Goal: Task Accomplishment & Management: Manage account settings

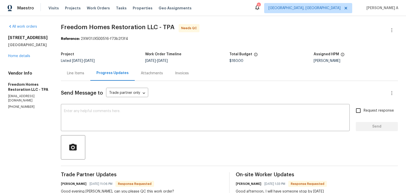
click at [301, 46] on section "Freedom Homes Restoration LLC - TPA Needs QC Reference: 2XW01JX5DD516-f73b2f3f4…" at bounding box center [229, 194] width 337 height 340
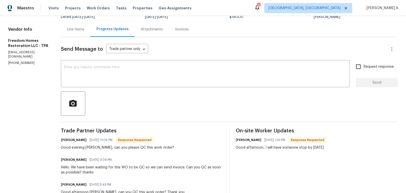
scroll to position [51, 0]
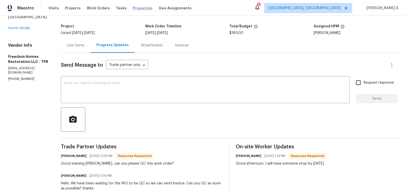
scroll to position [28, 0]
click at [79, 46] on div "Line Items" at bounding box center [75, 44] width 17 height 5
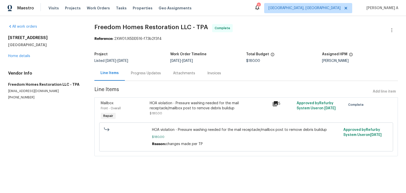
click at [260, 6] on div "2" at bounding box center [259, 5] width 4 height 5
click at [259, 9] on icon at bounding box center [257, 7] width 4 height 5
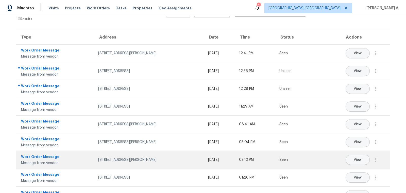
scroll to position [21, 0]
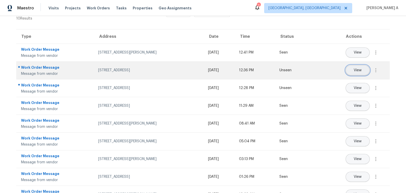
click at [357, 70] on span "View" at bounding box center [358, 70] width 8 height 4
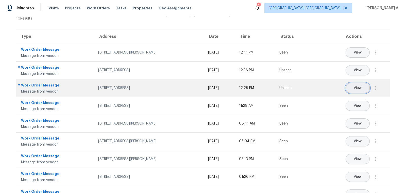
click at [358, 89] on span "View" at bounding box center [358, 88] width 8 height 4
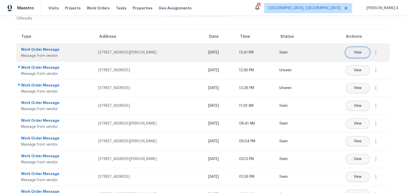
click at [357, 51] on span "View" at bounding box center [358, 53] width 8 height 4
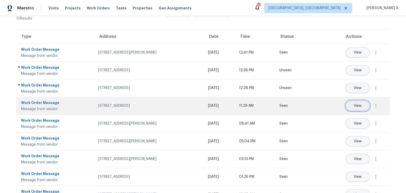
click at [356, 107] on span "View" at bounding box center [358, 106] width 8 height 4
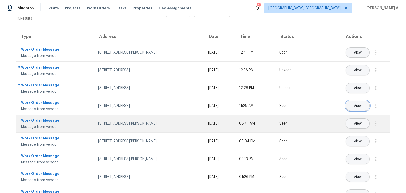
scroll to position [39, 0]
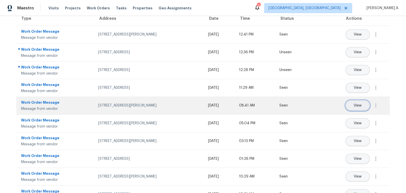
click at [355, 107] on span "View" at bounding box center [358, 106] width 8 height 4
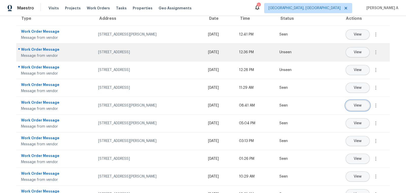
scroll to position [0, 0]
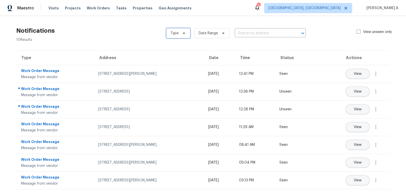
click at [181, 32] on span at bounding box center [183, 33] width 6 height 4
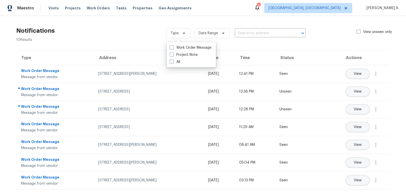
click at [138, 29] on div "Notifications 10 Results Type Date Range ​ View unseen only" at bounding box center [203, 33] width 390 height 18
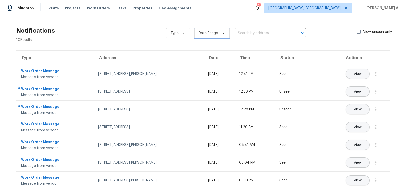
click at [220, 36] on span "Date Range" at bounding box center [211, 33] width 35 height 10
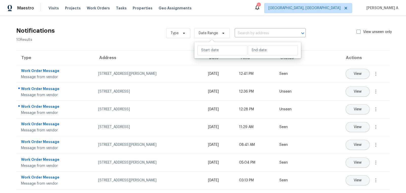
click at [246, 15] on div "Maestro Visits Projects Work Orders Tasks Properties Geo Assignments 2 Albuquer…" at bounding box center [203, 8] width 406 height 16
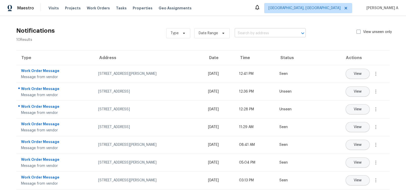
click at [266, 34] on input "text" at bounding box center [263, 33] width 57 height 8
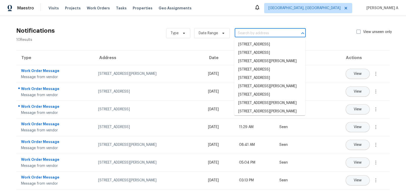
click at [261, 11] on div "Maestro Visits Projects Work Orders Tasks Properties Geo Assignments Albuquerqu…" at bounding box center [203, 8] width 406 height 16
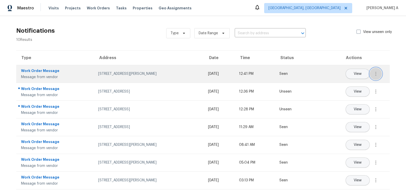
click at [376, 74] on icon "button" at bounding box center [376, 74] width 6 height 6
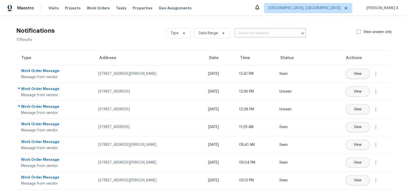
click at [321, 33] on div "Type Date Range ​ View unseen only" at bounding box center [282, 33] width 232 height 18
click at [358, 32] on span at bounding box center [358, 32] width 4 height 4
click at [358, 32] on input "View unseen only" at bounding box center [357, 30] width 3 height 3
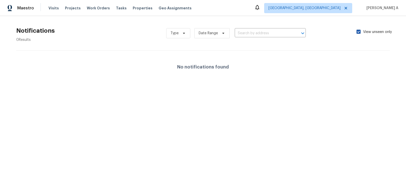
click at [358, 32] on span at bounding box center [358, 32] width 4 height 4
click at [358, 32] on input "View unseen only" at bounding box center [357, 30] width 3 height 3
checkbox input "false"
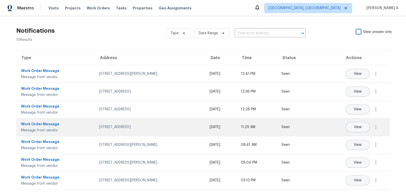
scroll to position [53, 0]
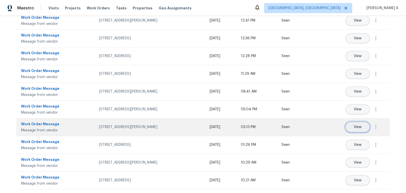
click at [358, 129] on button "View" at bounding box center [358, 127] width 24 height 10
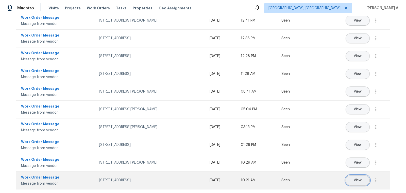
click at [360, 181] on span "View" at bounding box center [358, 181] width 8 height 4
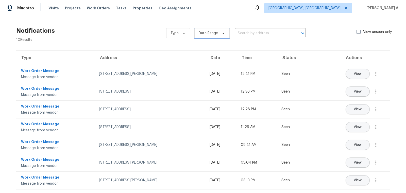
click at [227, 32] on span "Date Range" at bounding box center [211, 33] width 35 height 10
click at [142, 45] on section "Notifications 10 Results Type Date Range ​ View unseen only Type Address Date T…" at bounding box center [203, 135] width 390 height 223
click at [212, 32] on span "Date Range" at bounding box center [208, 33] width 19 height 5
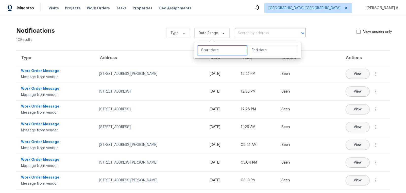
click at [214, 51] on input "text" at bounding box center [222, 50] width 50 height 10
select select "8"
select select "2025"
select select "9"
select select "2025"
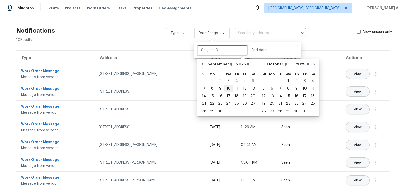
type input "Sun, Oct 26"
type input "Mon, Sep 01"
click at [213, 80] on div "1" at bounding box center [212, 80] width 8 height 7
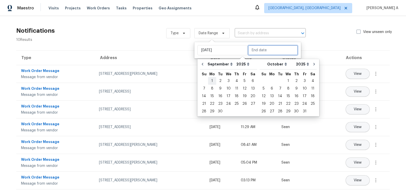
type input "Mon, Sep 01"
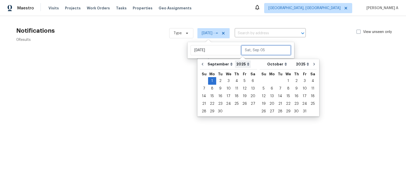
type input "Tue, Sep 02"
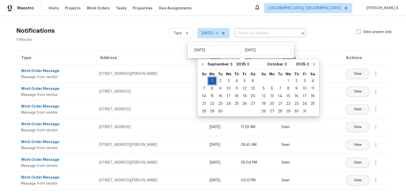
click at [212, 79] on div "1" at bounding box center [212, 80] width 8 height 7
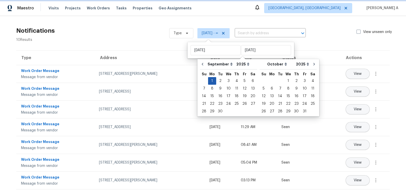
type input "Mon, Sep 01"
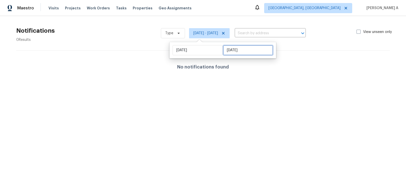
select select "8"
select select "2025"
select select "9"
select select "2025"
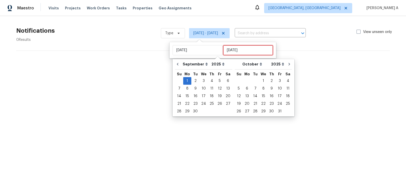
click at [235, 49] on input "Mon, Sep 01" at bounding box center [248, 50] width 50 height 10
click at [197, 81] on div "2" at bounding box center [195, 80] width 8 height 7
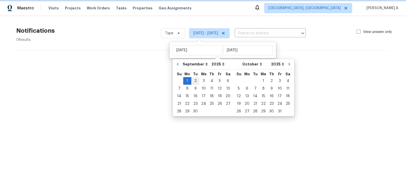
type input "Tue, Sep 02"
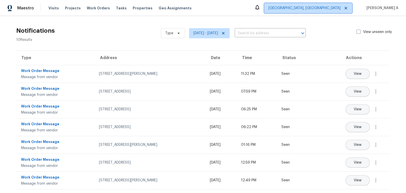
click at [344, 7] on icon at bounding box center [346, 8] width 4 height 4
click at [317, 8] on span "[GEOGRAPHIC_DATA], [GEOGRAPHIC_DATA]" at bounding box center [304, 8] width 72 height 5
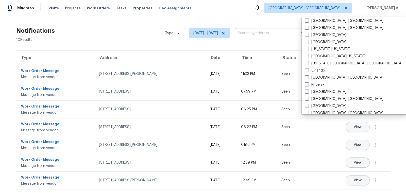
scroll to position [340, 0]
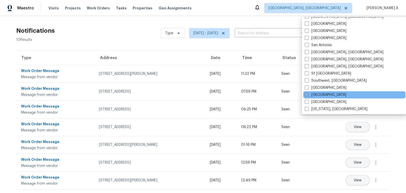
click at [318, 94] on label "Tampa" at bounding box center [326, 94] width 42 height 5
click at [308, 94] on input "Tampa" at bounding box center [306, 93] width 3 height 3
checkbox input "true"
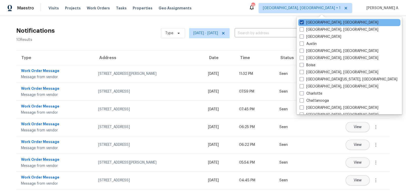
click at [303, 22] on span at bounding box center [302, 22] width 4 height 4
click at [303, 22] on input "[GEOGRAPHIC_DATA], [GEOGRAPHIC_DATA]" at bounding box center [301, 21] width 3 height 3
checkbox input "false"
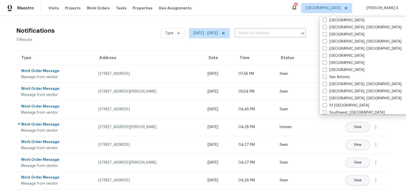
scroll to position [340, 0]
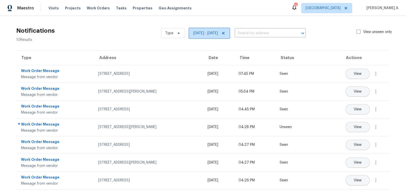
click at [223, 33] on icon at bounding box center [223, 33] width 3 height 3
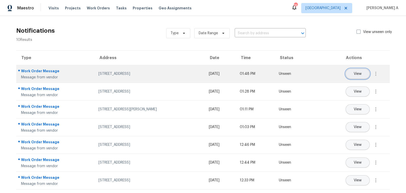
click at [361, 72] on span "View" at bounding box center [358, 74] width 8 height 4
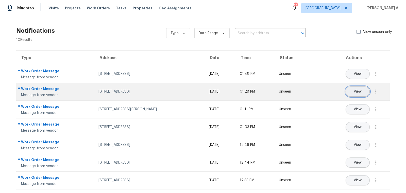
click at [358, 91] on span "View" at bounding box center [358, 92] width 8 height 4
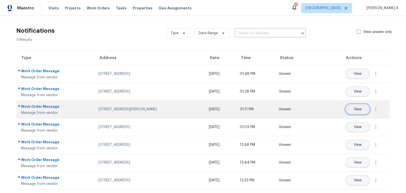
click at [360, 111] on button "View" at bounding box center [358, 109] width 24 height 10
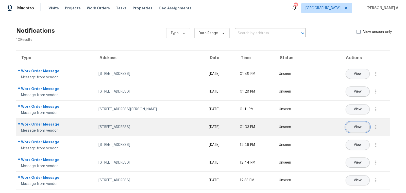
click at [351, 124] on button "View" at bounding box center [358, 127] width 24 height 10
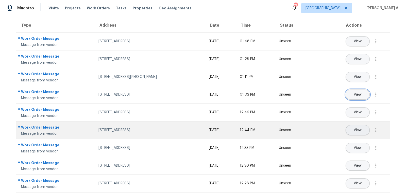
scroll to position [35, 0]
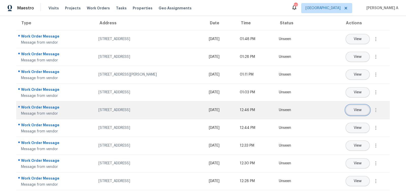
click at [362, 112] on button "View" at bounding box center [358, 110] width 24 height 10
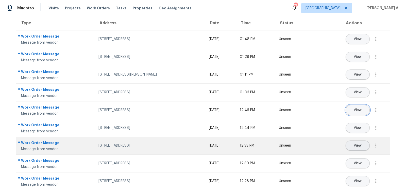
scroll to position [53, 0]
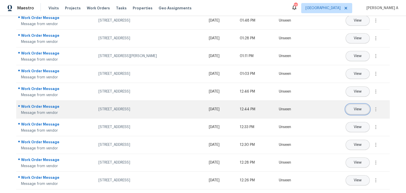
click at [358, 106] on button "View" at bounding box center [358, 109] width 24 height 10
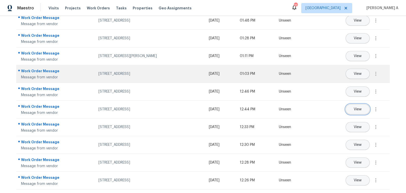
scroll to position [0, 0]
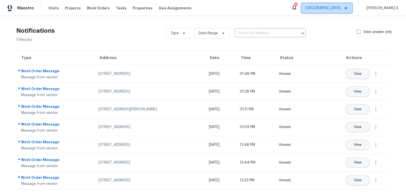
click at [344, 8] on icon at bounding box center [346, 8] width 4 height 4
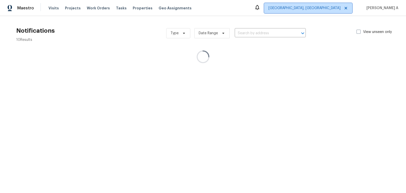
click at [324, 8] on span "[GEOGRAPHIC_DATA], [GEOGRAPHIC_DATA]" at bounding box center [304, 8] width 72 height 5
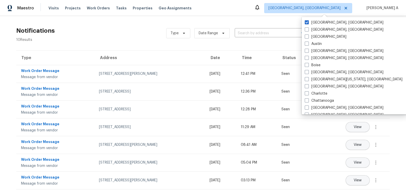
click at [232, 40] on div "Type Date Range ​ View unseen only" at bounding box center [282, 33] width 232 height 18
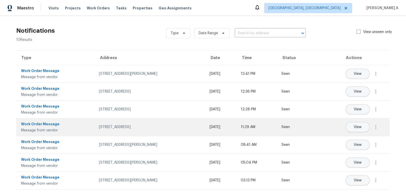
scroll to position [53, 0]
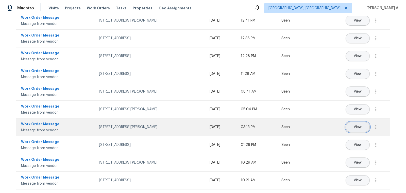
click at [355, 129] on button "View" at bounding box center [358, 127] width 24 height 10
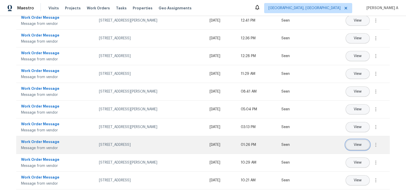
click at [356, 144] on span "View" at bounding box center [358, 145] width 8 height 4
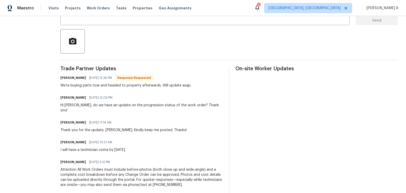
scroll to position [145, 0]
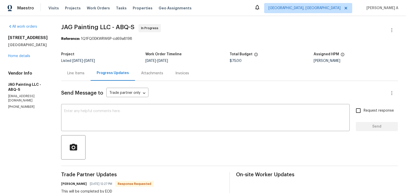
click at [75, 68] on div "Line Items" at bounding box center [75, 73] width 29 height 15
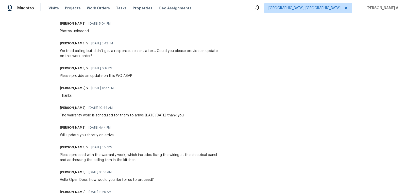
scroll to position [237, 0]
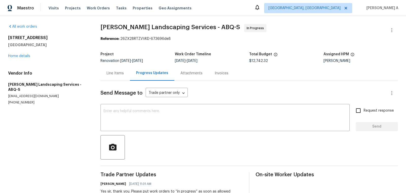
click at [103, 77] on div "Line Items" at bounding box center [114, 73] width 29 height 15
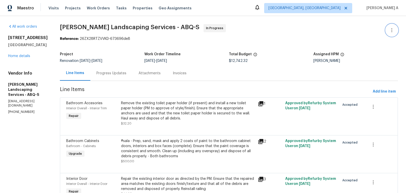
click at [392, 30] on icon "button" at bounding box center [392, 30] width 6 height 6
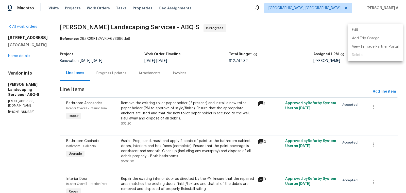
click at [376, 30] on li "Edit" at bounding box center [375, 30] width 55 height 8
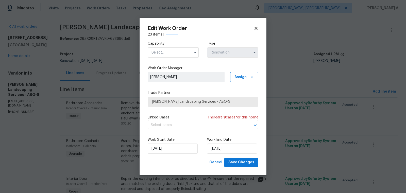
click at [255, 28] on icon at bounding box center [255, 28] width 3 height 3
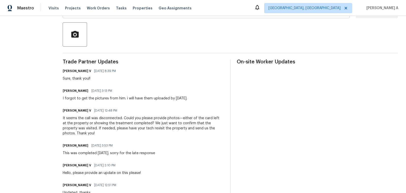
scroll to position [199, 0]
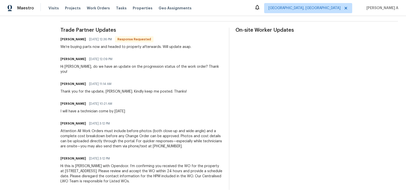
scroll to position [122, 0]
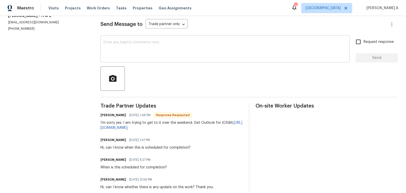
scroll to position [80, 0]
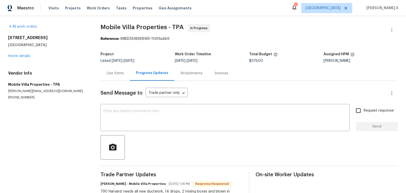
scroll to position [20, 0]
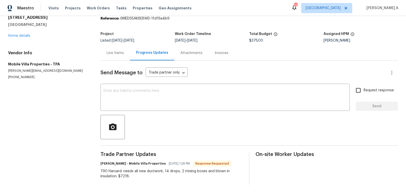
click at [109, 54] on div "Line Items" at bounding box center [115, 52] width 17 height 5
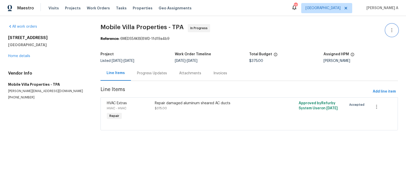
click at [392, 28] on icon "button" at bounding box center [392, 30] width 6 height 6
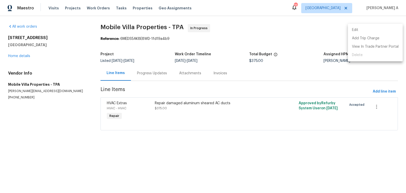
click at [362, 27] on li "Edit" at bounding box center [375, 30] width 55 height 8
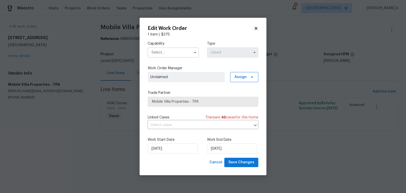
click at [258, 27] on icon at bounding box center [256, 28] width 5 height 5
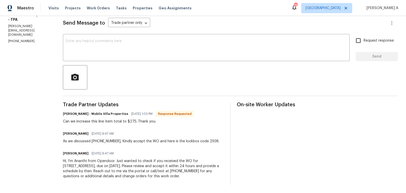
scroll to position [69, 0]
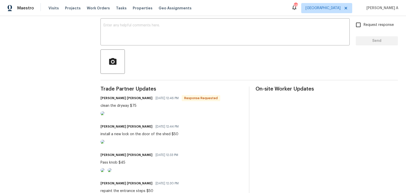
scroll to position [214, 0]
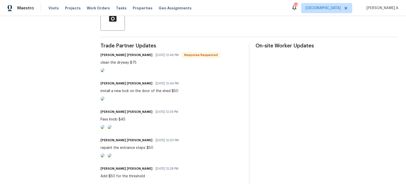
scroll to position [214, 0]
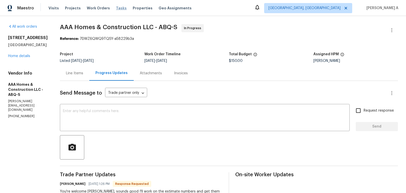
click at [117, 8] on span "Tasks" at bounding box center [121, 8] width 11 height 4
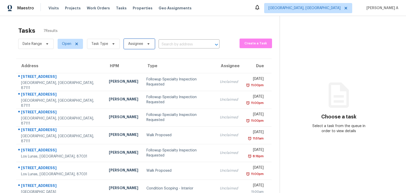
click at [141, 44] on span "Assignee" at bounding box center [135, 43] width 15 height 5
type input "akshay"
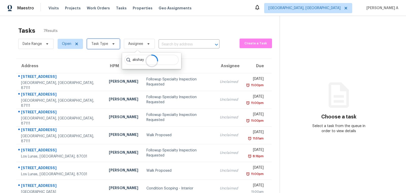
click at [108, 45] on span "Task Type" at bounding box center [103, 44] width 33 height 10
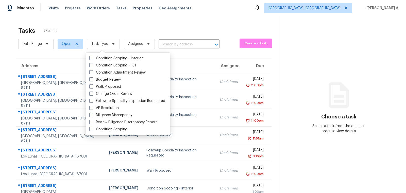
click at [108, 27] on div "Tasks 7 Results" at bounding box center [148, 30] width 261 height 13
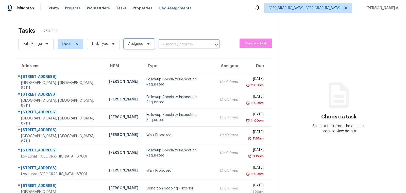
click at [146, 42] on icon at bounding box center [148, 44] width 4 height 4
click at [128, 26] on div "Tasks 7 Results" at bounding box center [148, 30] width 261 height 13
drag, startPoint x: 111, startPoint y: 44, endPoint x: 111, endPoint y: 51, distance: 6.8
click at [111, 44] on icon at bounding box center [113, 44] width 4 height 4
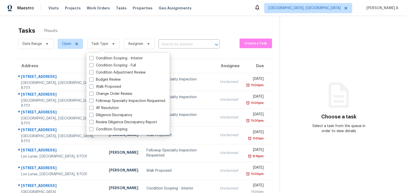
click at [118, 20] on div "Tasks 7 Results Date Range Open Task Type Assignee ​ Create a Task Address HPM …" at bounding box center [203, 112] width 406 height 193
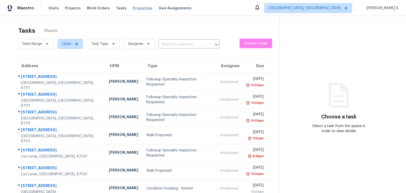
click at [133, 8] on span "Properties" at bounding box center [143, 8] width 20 height 5
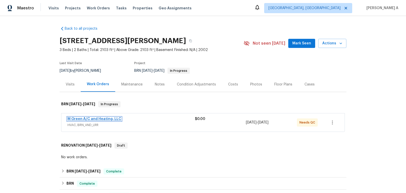
click at [98, 118] on link "M Green A/C and Heating, LLC" at bounding box center [94, 119] width 54 height 4
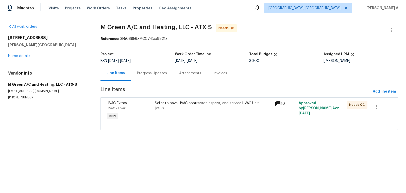
click at [141, 73] on div "Progress Updates" at bounding box center [152, 73] width 30 height 5
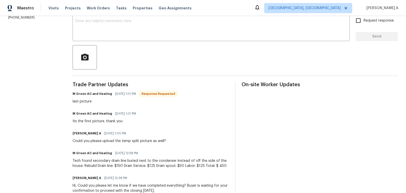
scroll to position [105, 0]
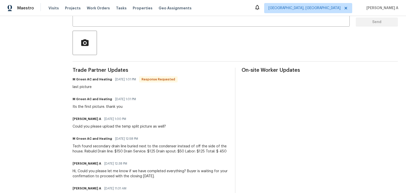
click at [222, 150] on div "Tech found secondary drain line buried next to the condenser instead of off the…" at bounding box center [151, 149] width 156 height 10
copy div "450"
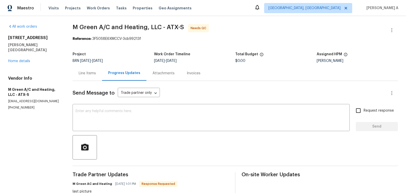
click at [90, 72] on div "Line Items" at bounding box center [87, 73] width 17 height 5
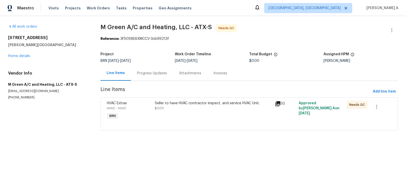
click at [177, 107] on div "Seller to have HVAC contractor inspect, and service HVAC Unit. $0.00" at bounding box center [213, 106] width 117 height 10
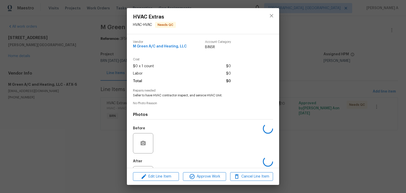
scroll to position [24, 0]
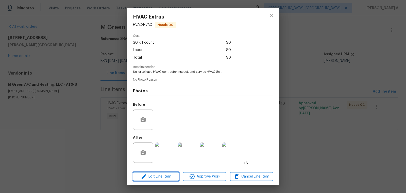
click at [165, 176] on span "Edit Line Item" at bounding box center [155, 177] width 43 height 6
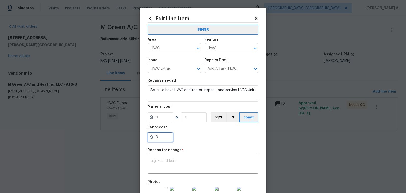
drag, startPoint x: 161, startPoint y: 137, endPoint x: 146, endPoint y: 137, distance: 15.0
click at [146, 137] on div "Edit Line Item BINSR Area HVAC ​ Feature HVAC ​ Issue HVAC Extras ​ Repairs Pre…" at bounding box center [203, 128] width 127 height 240
paste input "45"
type input "450"
click at [180, 163] on textarea at bounding box center [203, 164] width 105 height 11
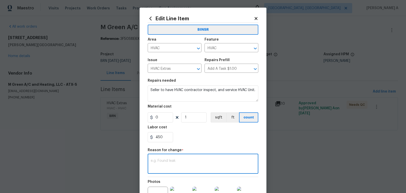
paste textarea "(AK) Updated cost per BR team’s approval."
click at [176, 166] on textarea at bounding box center [203, 164] width 105 height 11
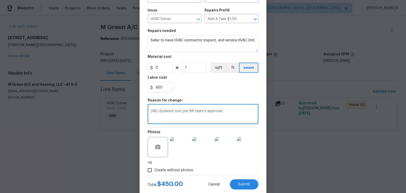
scroll to position [62, 0]
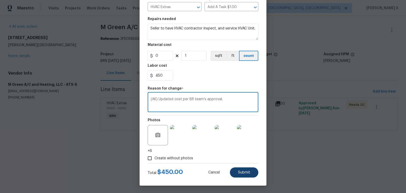
type textarea "(AK) Updated cost per BR team’s approval."
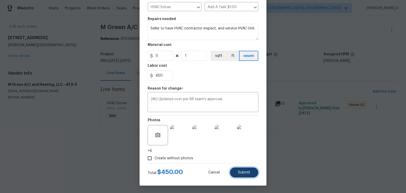
click at [239, 174] on span "Submit" at bounding box center [244, 173] width 12 height 4
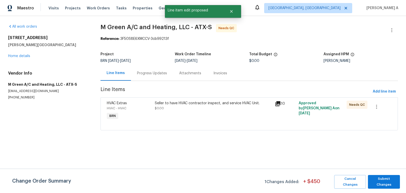
scroll to position [0, 0]
click at [382, 181] on span "Submit Changes" at bounding box center [383, 182] width 27 height 12
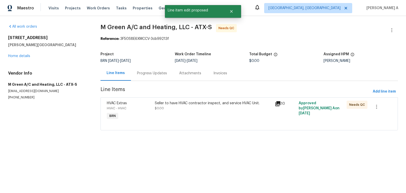
click at [157, 72] on div "Progress Updates" at bounding box center [152, 73] width 30 height 5
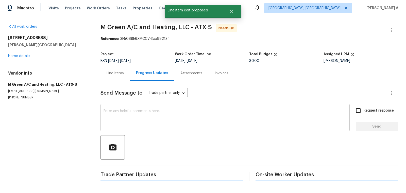
click at [157, 118] on textarea at bounding box center [225, 118] width 243 height 18
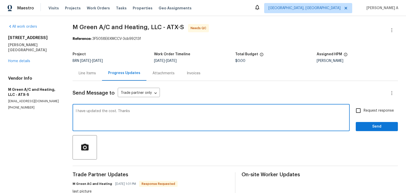
type textarea "I have updated the cost. Thanks"
click at [362, 113] on input "Request response" at bounding box center [358, 110] width 11 height 11
checkbox input "true"
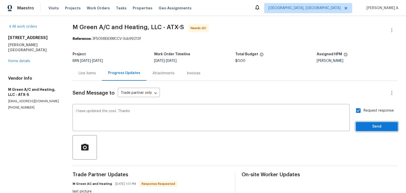
click at [369, 125] on span "Send" at bounding box center [377, 127] width 34 height 6
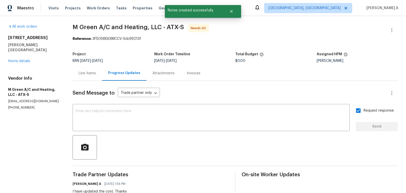
click at [79, 73] on div "Line Items" at bounding box center [87, 73] width 17 height 5
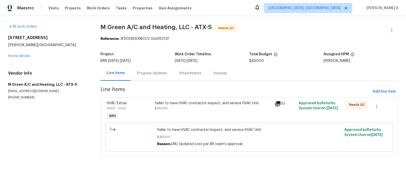
click at [155, 74] on div "Progress Updates" at bounding box center [152, 73] width 30 height 5
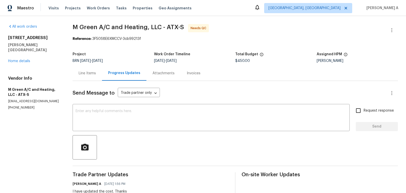
click at [87, 71] on div "Line Items" at bounding box center [87, 73] width 17 height 5
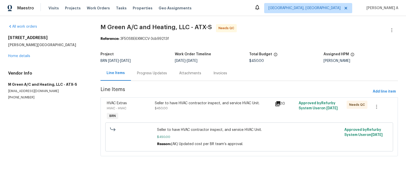
click at [190, 115] on div "Seller to have HVAC contractor inspect, and service HVAC Unit. $450.00" at bounding box center [213, 110] width 120 height 23
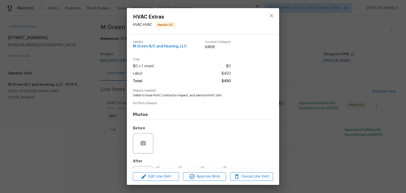
scroll to position [24, 0]
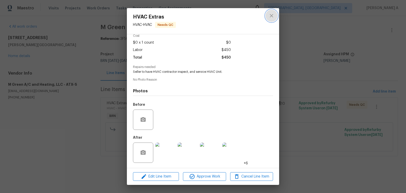
click at [270, 13] on icon "close" at bounding box center [271, 16] width 6 height 6
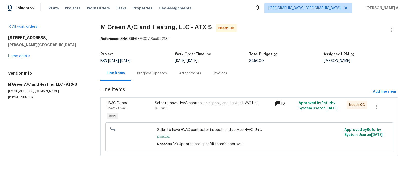
click at [150, 74] on div "Progress Updates" at bounding box center [152, 73] width 30 height 5
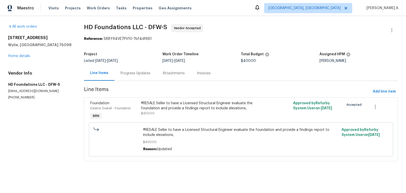
click at [129, 69] on div "Progress Updates" at bounding box center [135, 73] width 42 height 15
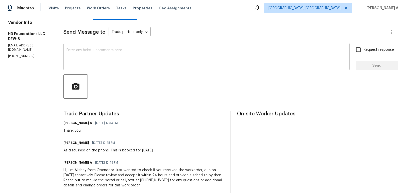
scroll to position [38, 0]
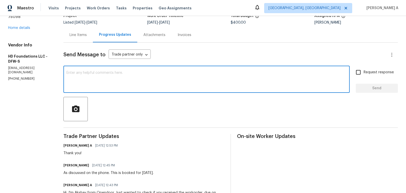
click at [116, 79] on textarea at bounding box center [206, 80] width 280 height 18
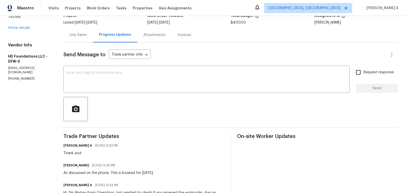
click at [79, 37] on div "Line Items" at bounding box center [78, 34] width 17 height 5
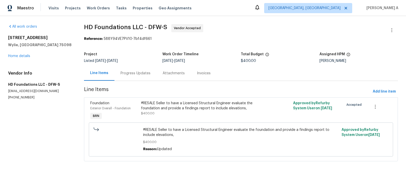
click at [140, 75] on div "Progress Updates" at bounding box center [136, 73] width 30 height 5
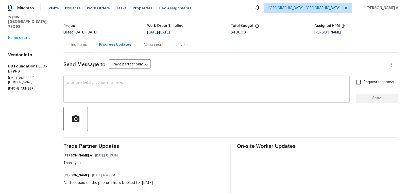
scroll to position [70, 0]
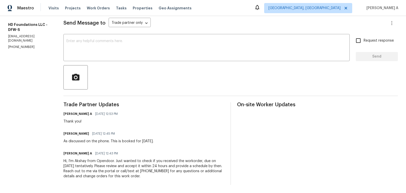
click at [22, 45] on p "[PHONE_NUMBER]" at bounding box center [29, 47] width 43 height 4
click at [22, 45] on p "(817) 226-7221" at bounding box center [29, 47] width 43 height 4
copy p "(817) 226-7221"
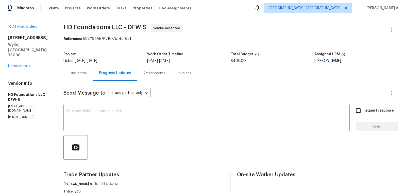
click at [72, 82] on div "Send Message to Trade partner only Trade partner only ​ x ​ Request response Se…" at bounding box center [230, 168] width 334 height 174
click at [77, 76] on div "Line Items" at bounding box center [77, 73] width 29 height 15
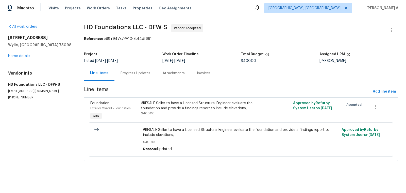
click at [137, 54] on div "Project" at bounding box center [123, 56] width 78 height 7
click at [132, 78] on div "Progress Updates" at bounding box center [135, 73] width 42 height 15
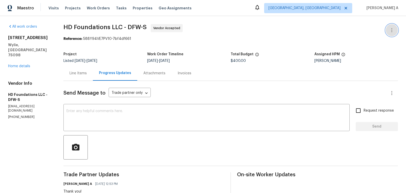
click at [394, 25] on button "button" at bounding box center [392, 30] width 12 height 12
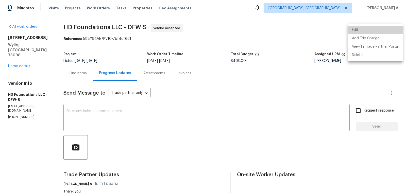
click at [379, 27] on li "Edit" at bounding box center [375, 30] width 55 height 8
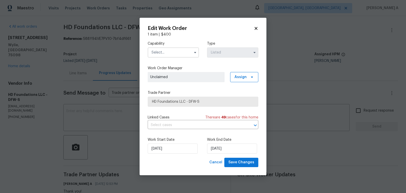
click at [257, 26] on icon at bounding box center [256, 28] width 5 height 5
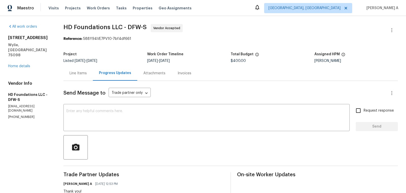
click at [80, 70] on div "Line Items" at bounding box center [77, 73] width 29 height 15
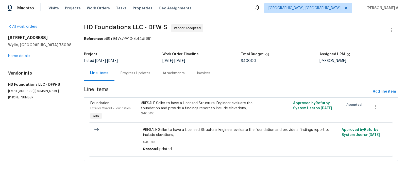
click at [138, 75] on div "Progress Updates" at bounding box center [136, 73] width 30 height 5
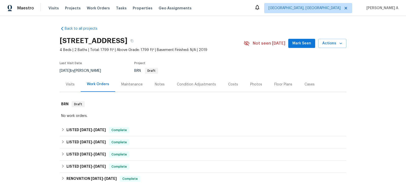
scroll to position [108, 0]
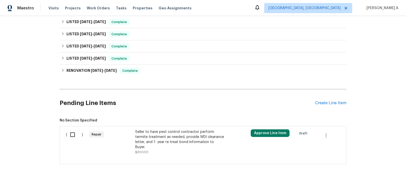
click at [164, 135] on div "Seller to have pest control contractor perform termite treatment as needed, pro…" at bounding box center [179, 139] width 89 height 20
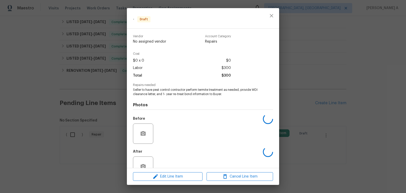
scroll to position [14, 0]
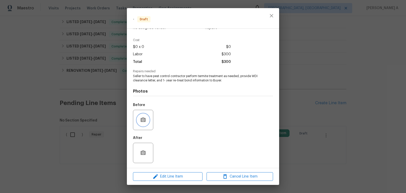
click at [145, 119] on icon "button" at bounding box center [143, 119] width 5 height 5
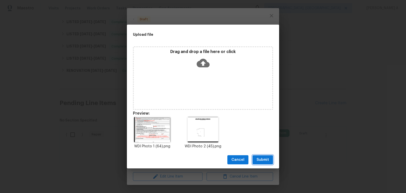
click at [264, 161] on span "Submit" at bounding box center [262, 160] width 12 height 6
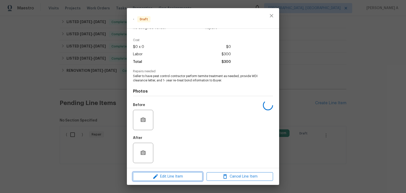
click at [190, 176] on span "Edit Line Item" at bounding box center [167, 177] width 66 height 6
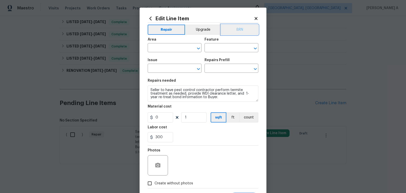
click at [243, 28] on button "BRN" at bounding box center [239, 30] width 37 height 10
click at [159, 50] on input "text" at bounding box center [168, 48] width 40 height 8
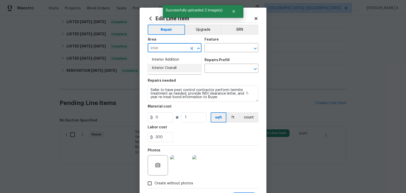
click at [167, 67] on li "Interior Overall" at bounding box center [175, 68] width 54 height 8
type input "Interior Overall"
click at [238, 31] on button "BRN" at bounding box center [239, 30] width 37 height 10
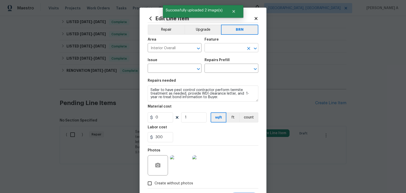
click at [226, 50] on input "text" at bounding box center [224, 48] width 40 height 8
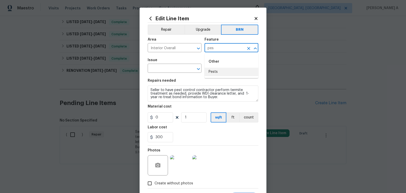
click at [227, 72] on li "Pests" at bounding box center [231, 72] width 54 height 8
type input "Pests"
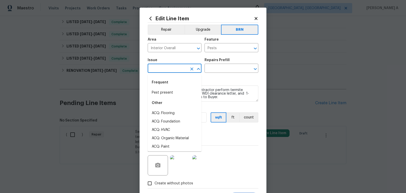
click at [166, 71] on input "text" at bounding box center [168, 69] width 40 height 8
click at [167, 94] on li "Pest present" at bounding box center [175, 93] width 54 height 8
type input "Pest present"
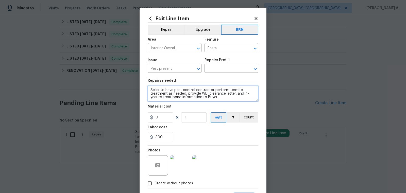
click at [167, 94] on textarea "Seller to have pest control contractor perform termite treatment as needed, pro…" at bounding box center [203, 93] width 111 height 16
click at [228, 62] on div "Repairs Prefill" at bounding box center [231, 61] width 54 height 7
click at [228, 64] on div "Repairs Prefill" at bounding box center [231, 61] width 54 height 7
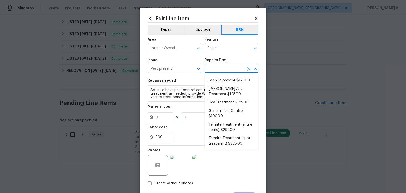
click at [228, 71] on input "text" at bounding box center [224, 69] width 40 height 8
click at [224, 109] on li "General Pest Control $100.00" at bounding box center [231, 114] width 54 height 14
type input "General Pest Control $100.00"
type textarea "General pest treatment for active pest/insect infestation - non termite"
type input "100"
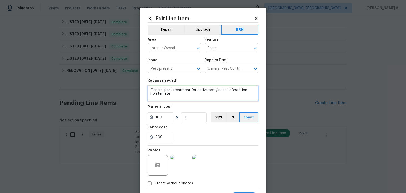
click at [191, 92] on textarea "General pest treatment for active pest/insect infestation - non termite" at bounding box center [203, 93] width 111 height 16
paste textarea "Seller to have pest control contractor perform termite treatment as needed, pro…"
type textarea "Seller to have pest control contractor perform termite treatment as needed, pro…"
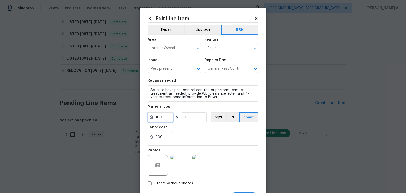
drag, startPoint x: 163, startPoint y: 116, endPoint x: 125, endPoint y: 115, distance: 38.1
click at [130, 115] on div "Edit Line Item Repair Upgrade BRN Area Interior Overall ​ Feature Pests ​ Issue…" at bounding box center [203, 96] width 406 height 193
type input "0"
click at [228, 133] on div "300" at bounding box center [203, 137] width 111 height 10
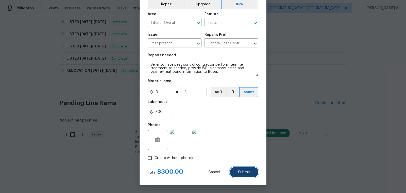
click at [243, 168] on button "Submit" at bounding box center [244, 172] width 28 height 10
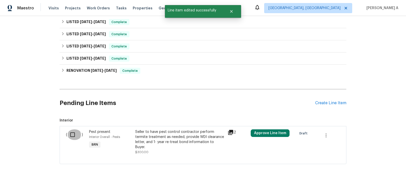
click at [70, 134] on input "checkbox" at bounding box center [74, 134] width 14 height 11
checkbox input "true"
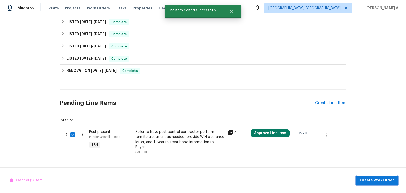
click at [392, 181] on span "Create Work Order" at bounding box center [377, 180] width 34 height 6
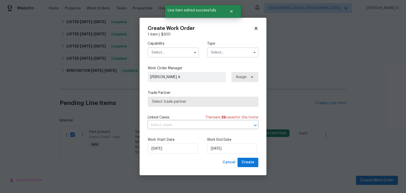
click at [163, 54] on input "text" at bounding box center [173, 52] width 51 height 10
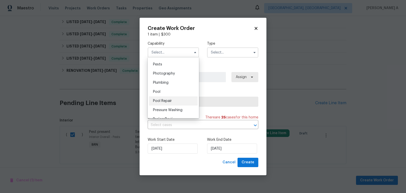
scroll to position [433, 0]
click at [166, 65] on div "Pests" at bounding box center [173, 65] width 49 height 9
type input "Pests"
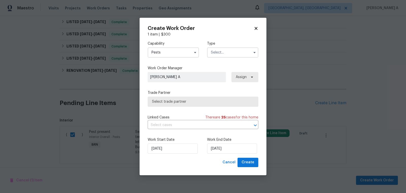
click at [228, 51] on input "text" at bounding box center [232, 52] width 51 height 10
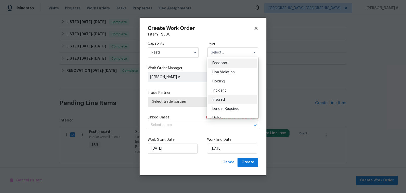
scroll to position [115, 0]
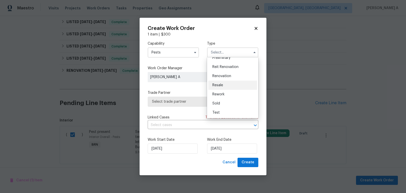
click at [225, 83] on div "Resale" at bounding box center [232, 85] width 49 height 9
type input "Resale"
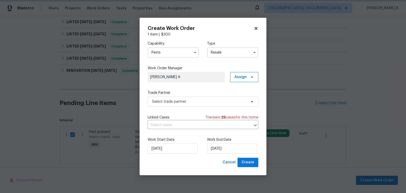
scroll to position [0, 0]
click at [193, 100] on span "Select trade partner" at bounding box center [199, 101] width 95 height 5
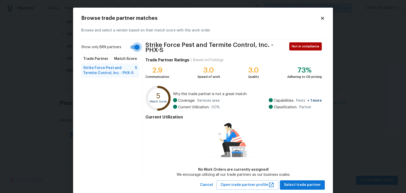
click at [131, 49] on input "Show only BRN partners" at bounding box center [137, 47] width 29 height 10
checkbox input "false"
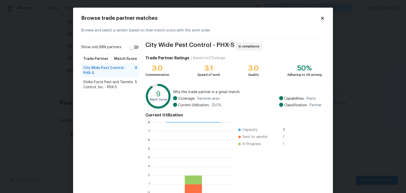
scroll to position [30, 0]
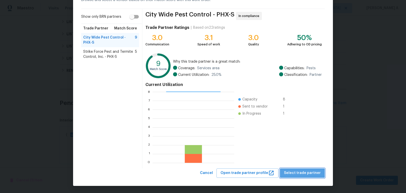
click at [308, 176] on button "Select trade partner" at bounding box center [302, 172] width 45 height 9
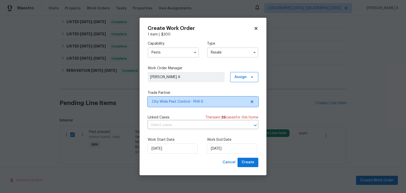
scroll to position [0, 0]
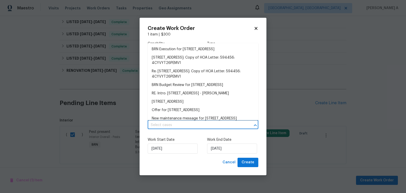
click at [196, 125] on input "text" at bounding box center [196, 125] width 96 height 8
click at [181, 51] on li "BRN Execution for 4127 W Acorn Valley Trl, New River, AZ 85087" at bounding box center [203, 49] width 111 height 8
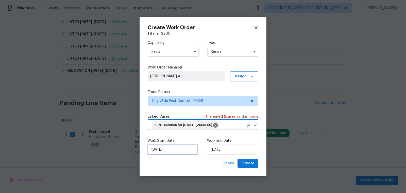
click at [176, 155] on input "9/5/2025" at bounding box center [173, 150] width 50 height 10
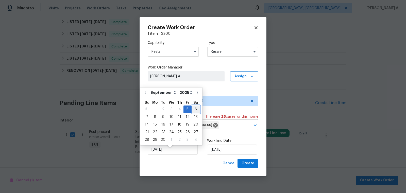
click at [192, 110] on div "6" at bounding box center [196, 109] width 8 height 7
type input "9/6/2025"
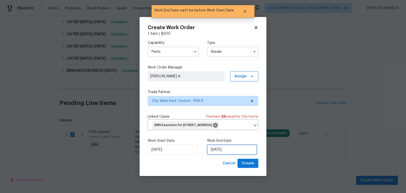
click at [218, 155] on input "9/6/2025" at bounding box center [232, 150] width 50 height 10
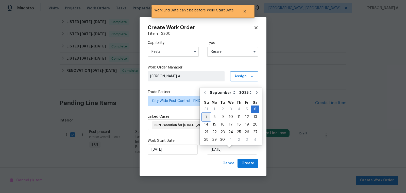
click at [207, 118] on div "7" at bounding box center [206, 116] width 8 height 7
type input "9/7/2025"
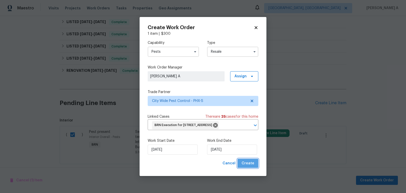
click at [252, 167] on span "Create" at bounding box center [248, 163] width 13 height 6
checkbox input "false"
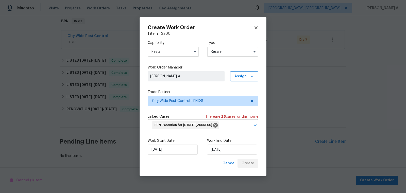
scroll to position [82, 0]
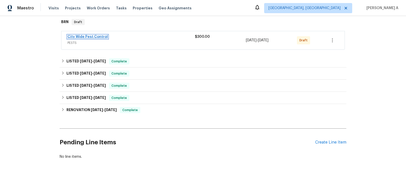
click at [100, 35] on link "City Wide Pest Control" at bounding box center [87, 37] width 40 height 4
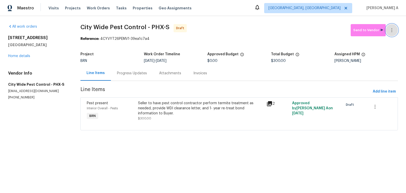
click at [392, 33] on icon "button" at bounding box center [392, 30] width 6 height 6
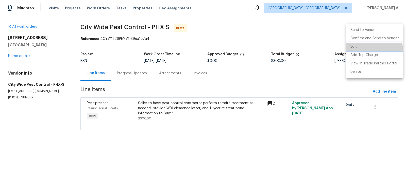
click at [369, 50] on li "Edit" at bounding box center [374, 47] width 57 height 8
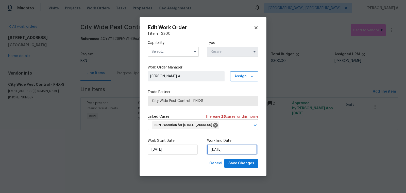
click at [220, 155] on input "9/7/2025" at bounding box center [232, 150] width 50 height 10
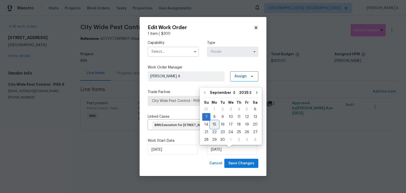
click at [213, 121] on div "15" at bounding box center [214, 124] width 8 height 7
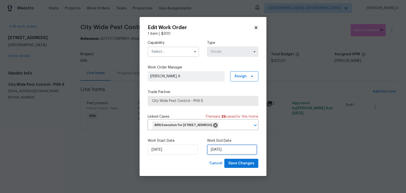
click at [223, 155] on input "9/15/2025" at bounding box center [232, 150] width 50 height 10
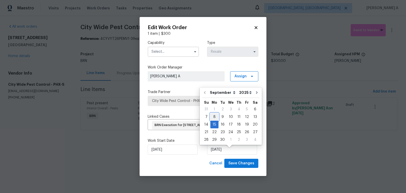
click at [215, 118] on div "8" at bounding box center [214, 116] width 8 height 7
type input "9/8/2025"
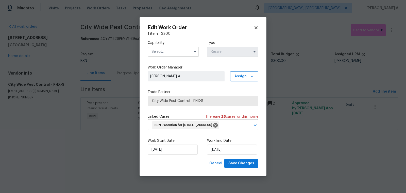
click at [170, 47] on input "text" at bounding box center [173, 52] width 51 height 10
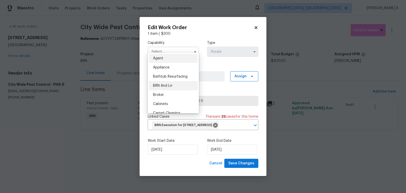
click at [171, 86] on span "BRN And Lrr" at bounding box center [163, 86] width 20 height 4
type input "BRN And Lrr"
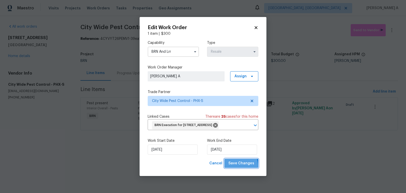
click at [237, 167] on span "Save Changes" at bounding box center [241, 163] width 26 height 6
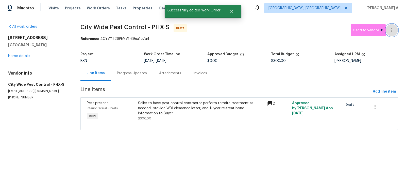
click at [396, 32] on button "button" at bounding box center [392, 30] width 12 height 12
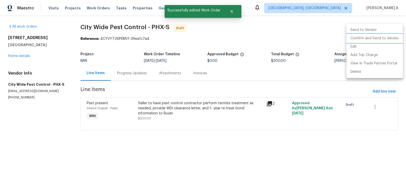
click at [397, 37] on li "Confirm and Send to Vendor" at bounding box center [374, 38] width 57 height 8
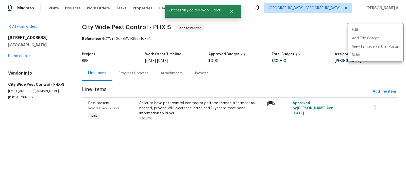
click at [124, 74] on div at bounding box center [203, 96] width 406 height 193
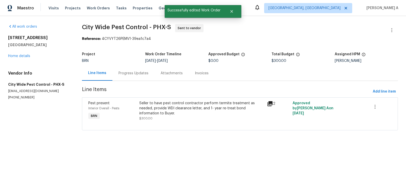
click at [124, 74] on div "Progress Updates" at bounding box center [133, 73] width 30 height 5
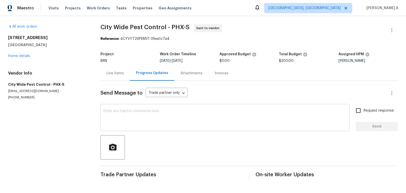
click at [116, 121] on textarea at bounding box center [225, 118] width 243 height 18
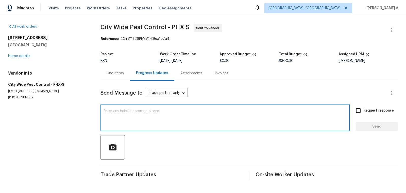
paste textarea "Hi, I'm Akshay from Opendoor. Just wanted to check if you received the workorde…"
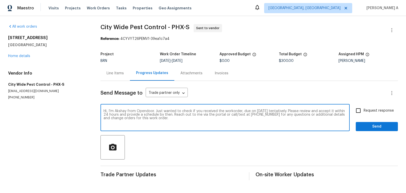
type textarea "Hi, I'm Akshay from Opendoor. Just wanted to check if you received the workorde…"
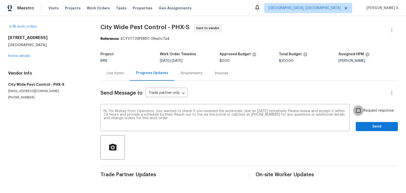
click at [361, 110] on input "Request response" at bounding box center [358, 110] width 11 height 11
checkbox input "true"
click at [372, 129] on span "Send" at bounding box center [377, 127] width 34 height 6
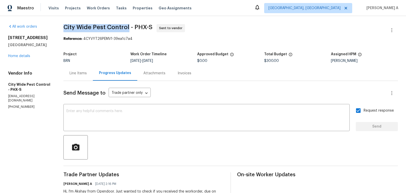
copy span "City Wide Pest Control"
drag, startPoint x: 130, startPoint y: 28, endPoint x: 65, endPoint y: 26, distance: 64.5
click at [65, 26] on span "City Wide Pest Control - PHX-S" at bounding box center [107, 27] width 89 height 6
click at [152, 29] on span "City Wide Pest Control - PHX-S Sent to vendor" at bounding box center [224, 30] width 322 height 12
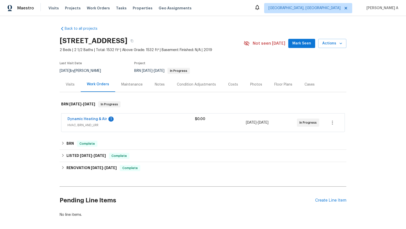
click at [91, 121] on span "Dynamic Heating & Air" at bounding box center [87, 118] width 40 height 5
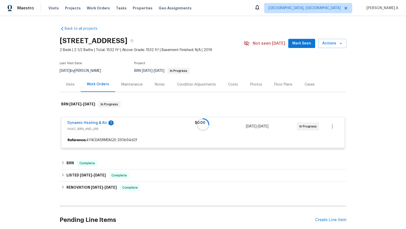
click at [90, 122] on div at bounding box center [203, 124] width 287 height 57
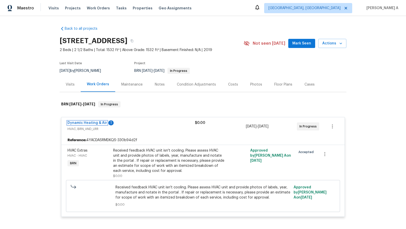
click at [90, 122] on link "Dynamic Heating & Air" at bounding box center [87, 123] width 40 height 4
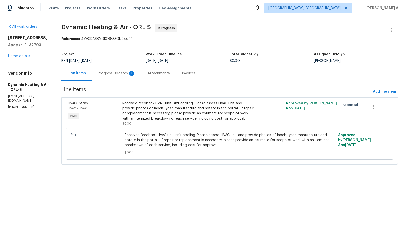
click at [118, 73] on div "Progress Updates 1" at bounding box center [117, 73] width 38 height 5
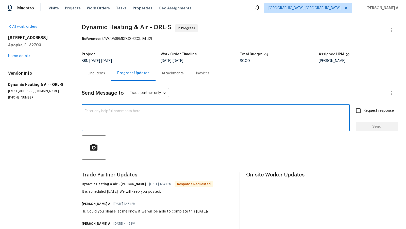
click at [129, 122] on textarea at bounding box center [216, 118] width 262 height 18
type textarea "Thanks for the confirmation"
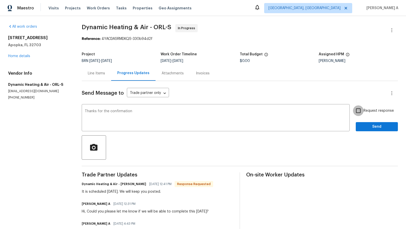
click at [353, 110] on input "Request response" at bounding box center [358, 110] width 11 height 11
checkbox input "true"
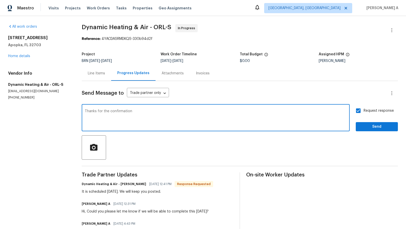
click at [174, 115] on textarea "Thanks for the confirmation" at bounding box center [216, 118] width 262 height 18
type textarea "Thanks for the confirmation. Please let us know once you completed it."
click at [380, 126] on span "Send" at bounding box center [377, 127] width 34 height 6
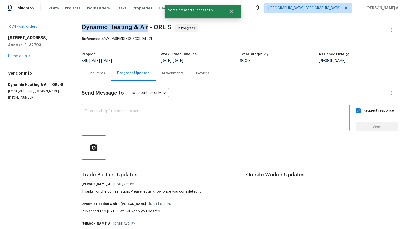
copy span "Dynamic Heating & Air"
drag, startPoint x: 82, startPoint y: 28, endPoint x: 147, endPoint y: 28, distance: 64.9
click at [147, 28] on div "All work orders [STREET_ADDRESS] Home details Vendor Info Dynamic Heating & Air…" at bounding box center [203, 147] width 406 height 262
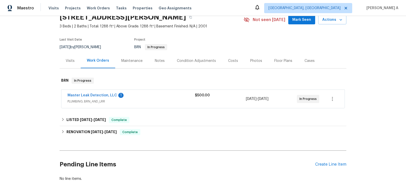
scroll to position [26, 0]
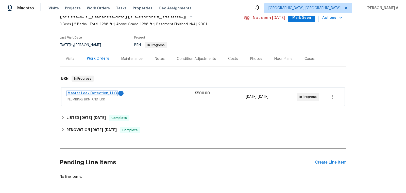
click at [108, 92] on link "Master Leak Detection, LLC" at bounding box center [91, 94] width 49 height 4
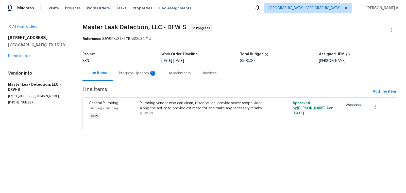
click at [141, 72] on div "Progress Updates 1" at bounding box center [138, 73] width 38 height 5
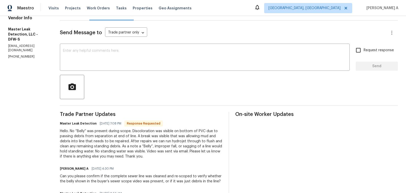
scroll to position [53, 0]
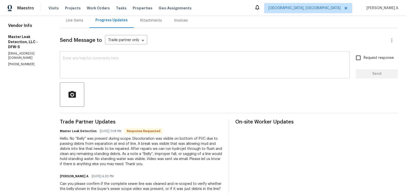
click at [142, 69] on textarea at bounding box center [205, 66] width 284 height 18
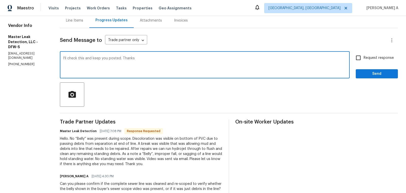
type textarea "I'll check this and keep you posted. Thanks"
click at [356, 63] on input "Request response" at bounding box center [358, 58] width 11 height 11
checkbox input "true"
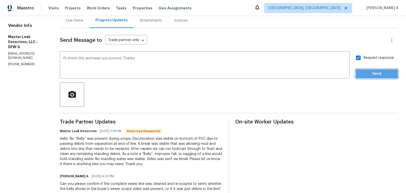
click at [363, 69] on button "Send" at bounding box center [377, 73] width 42 height 9
